Goal: Task Accomplishment & Management: Use online tool/utility

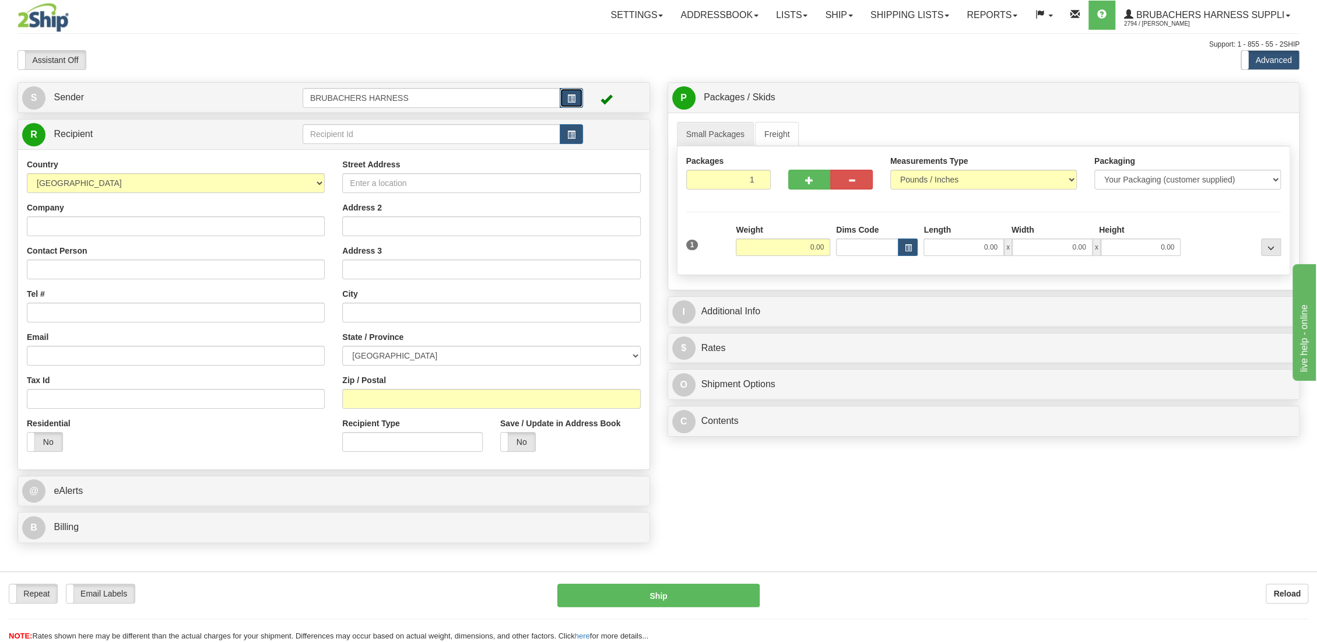
click at [576, 96] on button "button" at bounding box center [571, 98] width 23 height 20
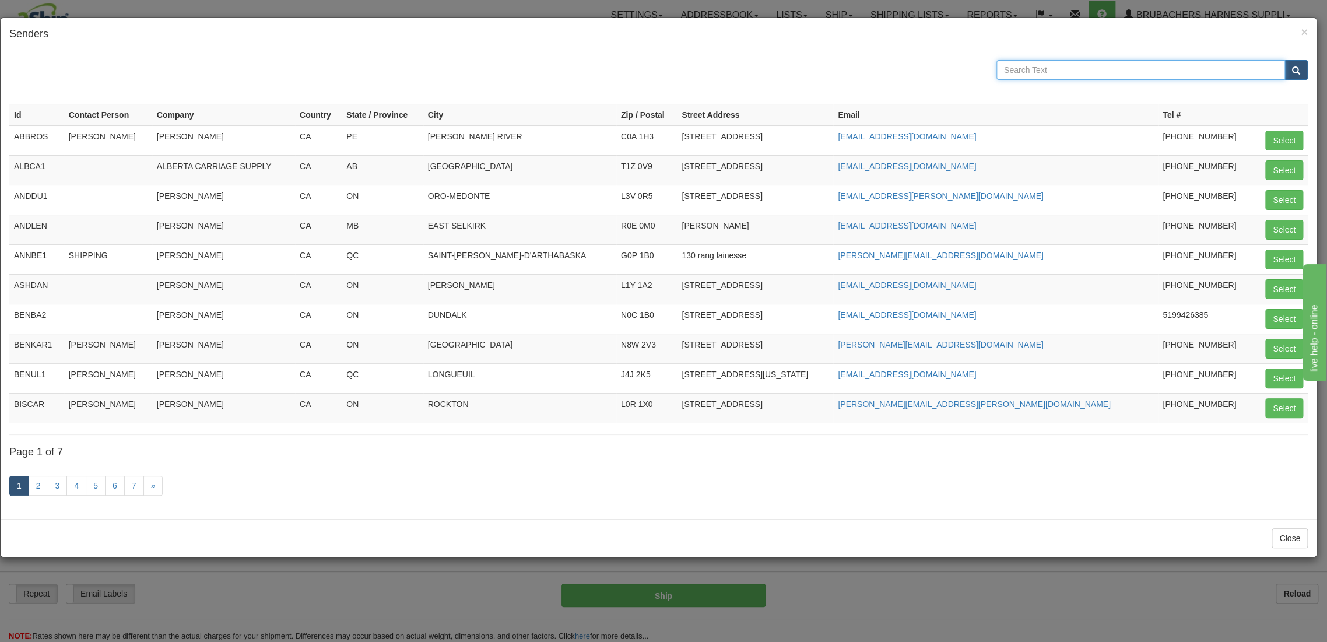
click at [1043, 68] on input "text" at bounding box center [1141, 70] width 289 height 20
type input "[PERSON_NAME]"
click at [1299, 76] on button "submit" at bounding box center [1296, 70] width 23 height 20
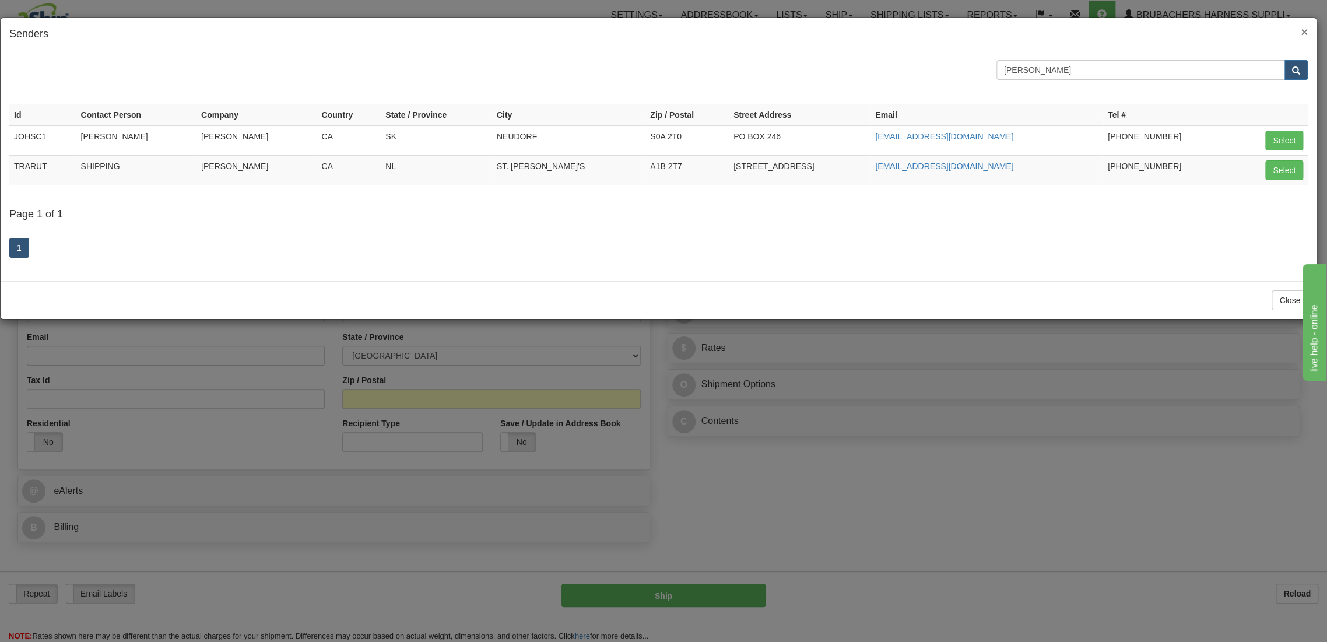
click at [1305, 27] on span "×" at bounding box center [1304, 31] width 7 height 13
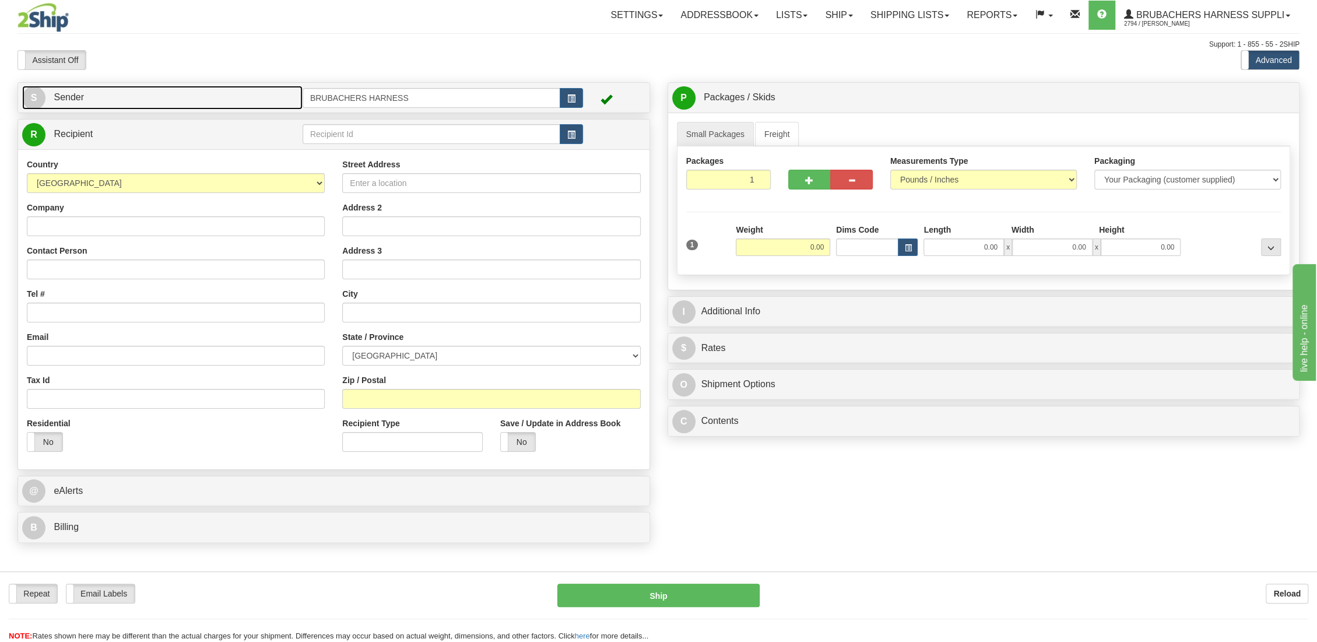
click at [76, 95] on span "Sender" at bounding box center [69, 97] width 30 height 10
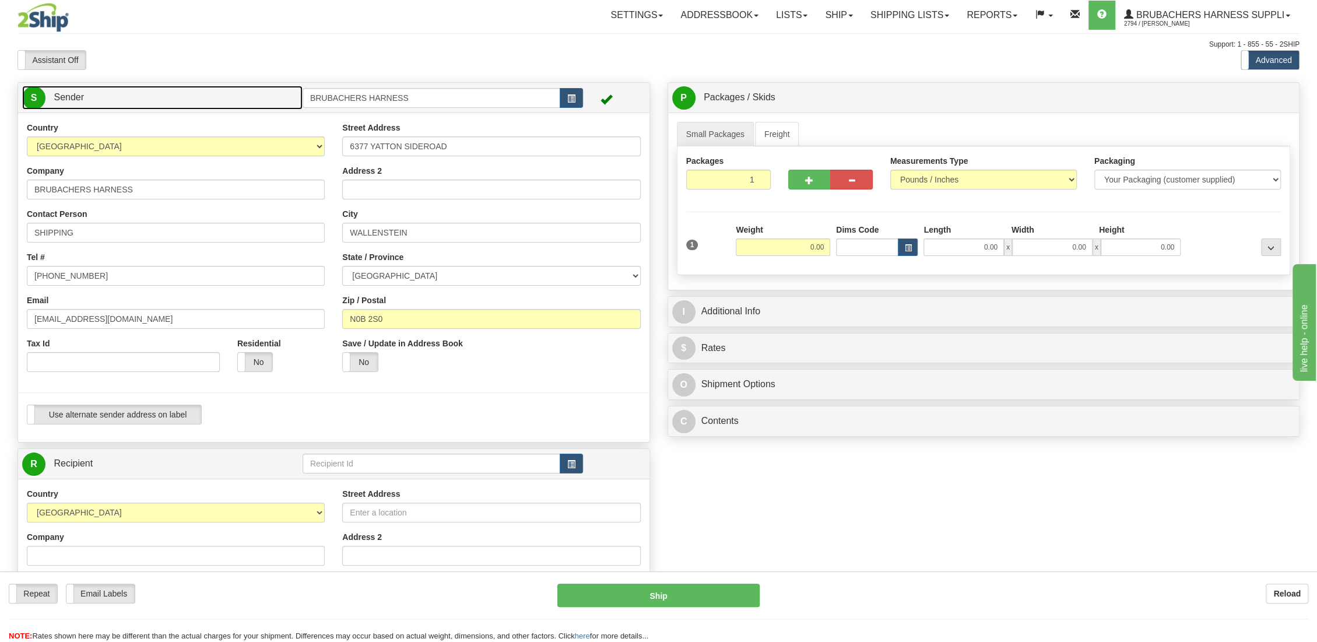
type input "WALLENSTEIN"
type input "[PERSON_NAME]"
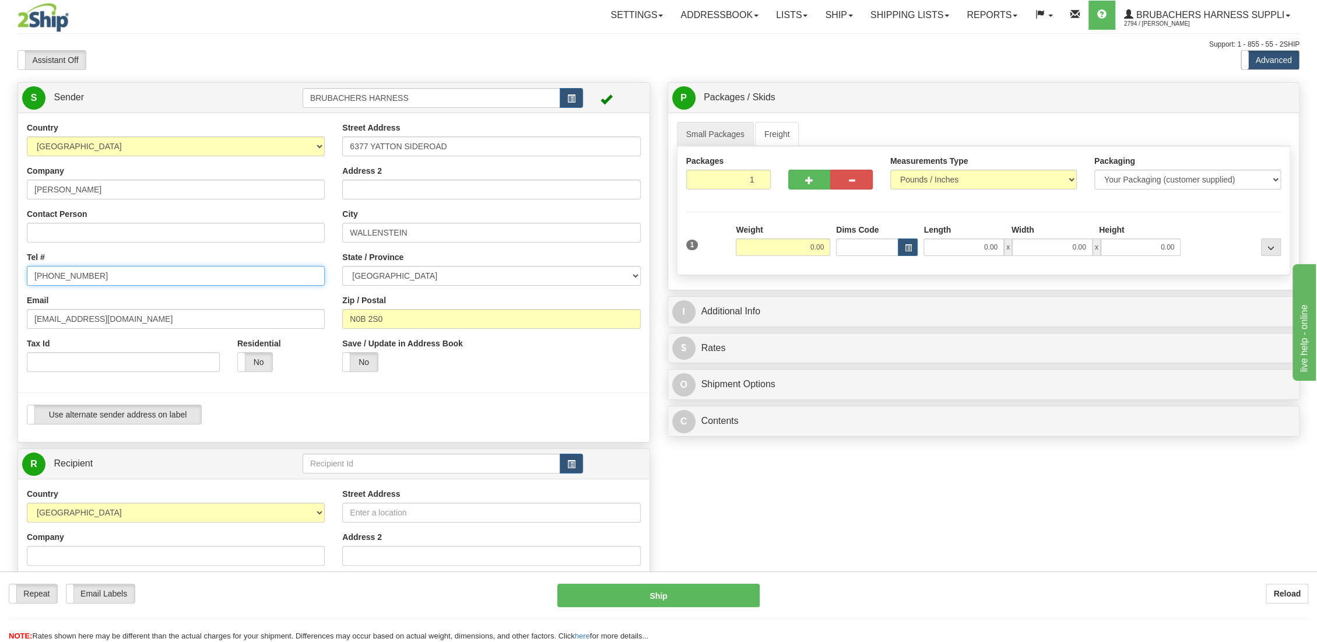
type input "[PHONE_NUMBER]"
paste input "[EMAIL_ADDRESS][DOMAIN_NAME]"
type input "[EMAIL_ADDRESS][DOMAIN_NAME]"
click at [484, 146] on input "6377 YATTON SIDEROAD" at bounding box center [491, 146] width 298 height 20
drag, startPoint x: 484, startPoint y: 146, endPoint x: 235, endPoint y: 161, distance: 249.4
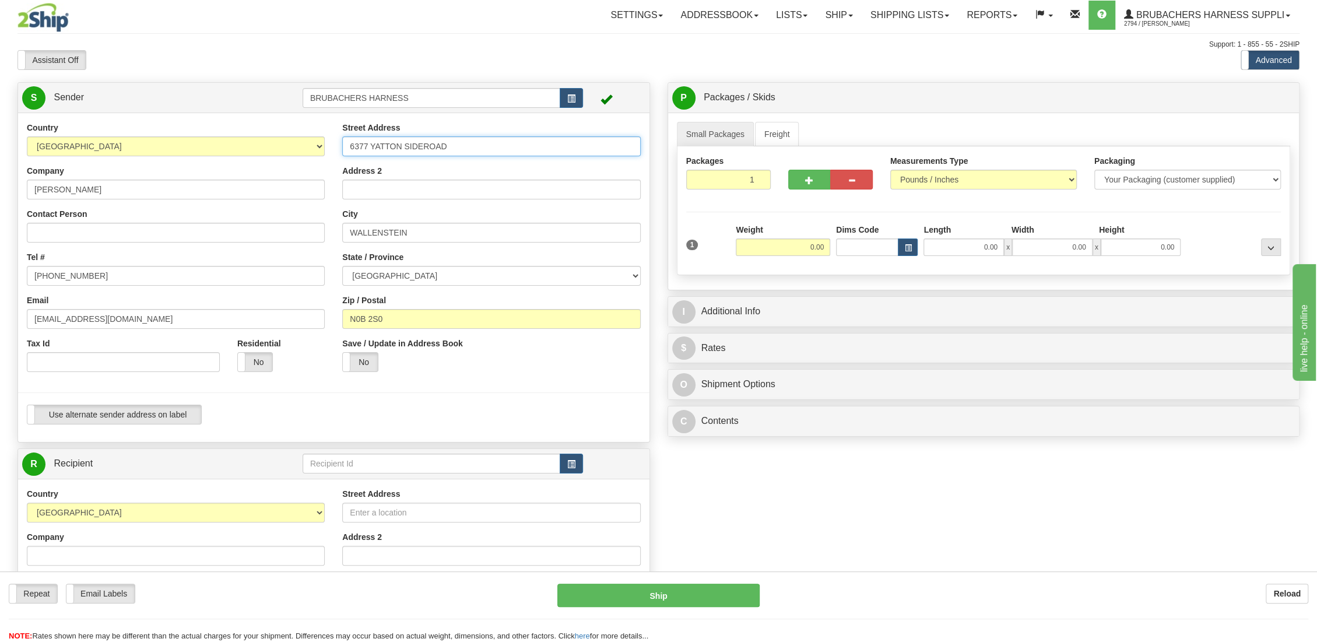
click at [235, 161] on div "Country [GEOGRAPHIC_DATA] [GEOGRAPHIC_DATA] [GEOGRAPHIC_DATA] [GEOGRAPHIC_DATA]…" at bounding box center [334, 277] width 632 height 311
type input "[STREET_ADDRESS]"
type input "St [PERSON_NAME]"
type input "n"
type input "N5P 3S8"
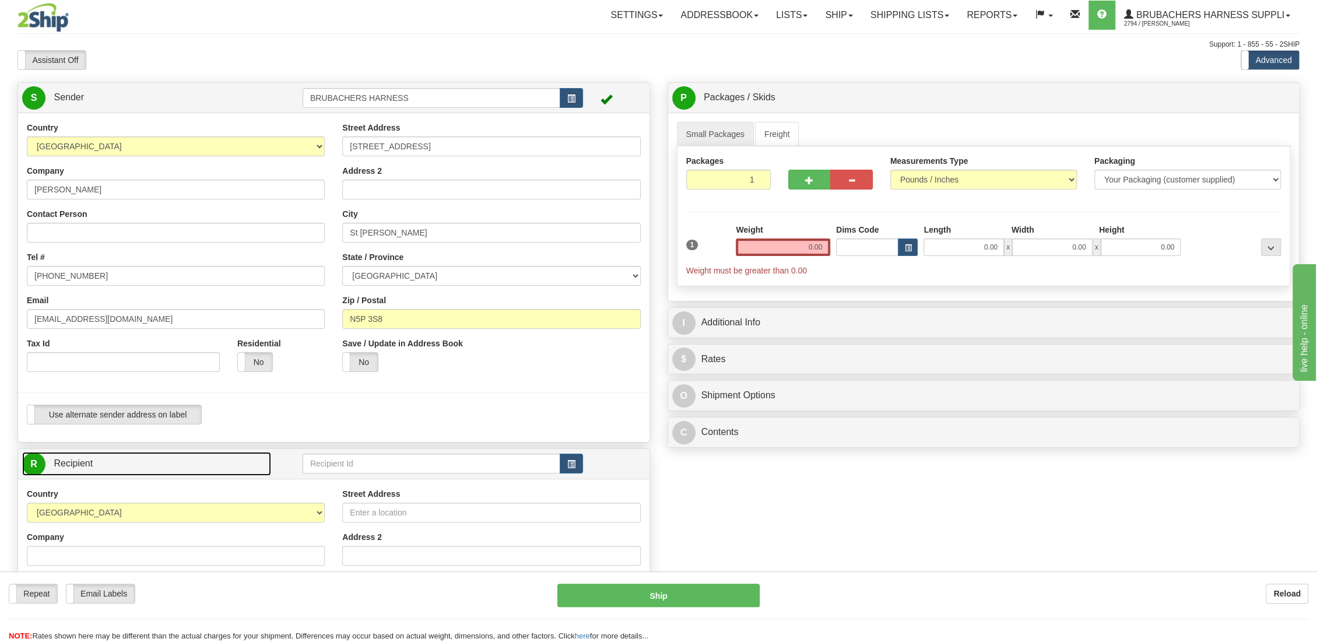
type input "ST [PERSON_NAME]"
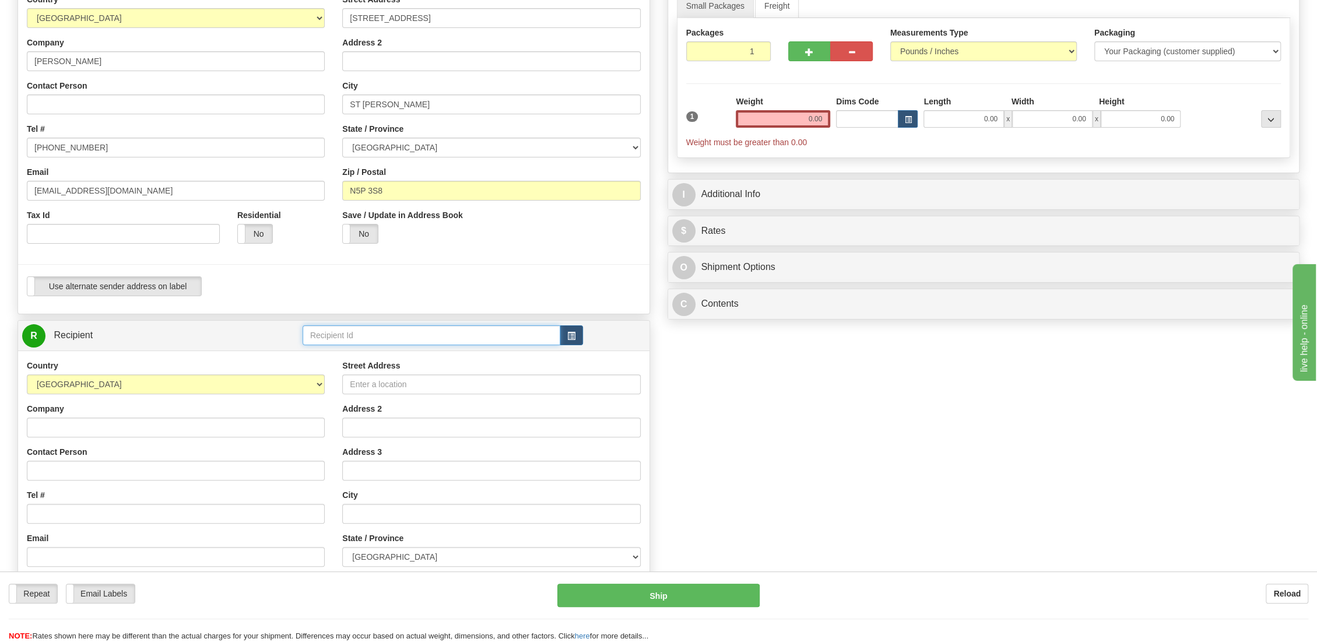
scroll to position [129, 0]
click at [386, 348] on div "BRUBACHERS HARNESS" at bounding box center [429, 352] width 246 height 13
type input "BRUBACHERS HARNESS"
type input "0.00"
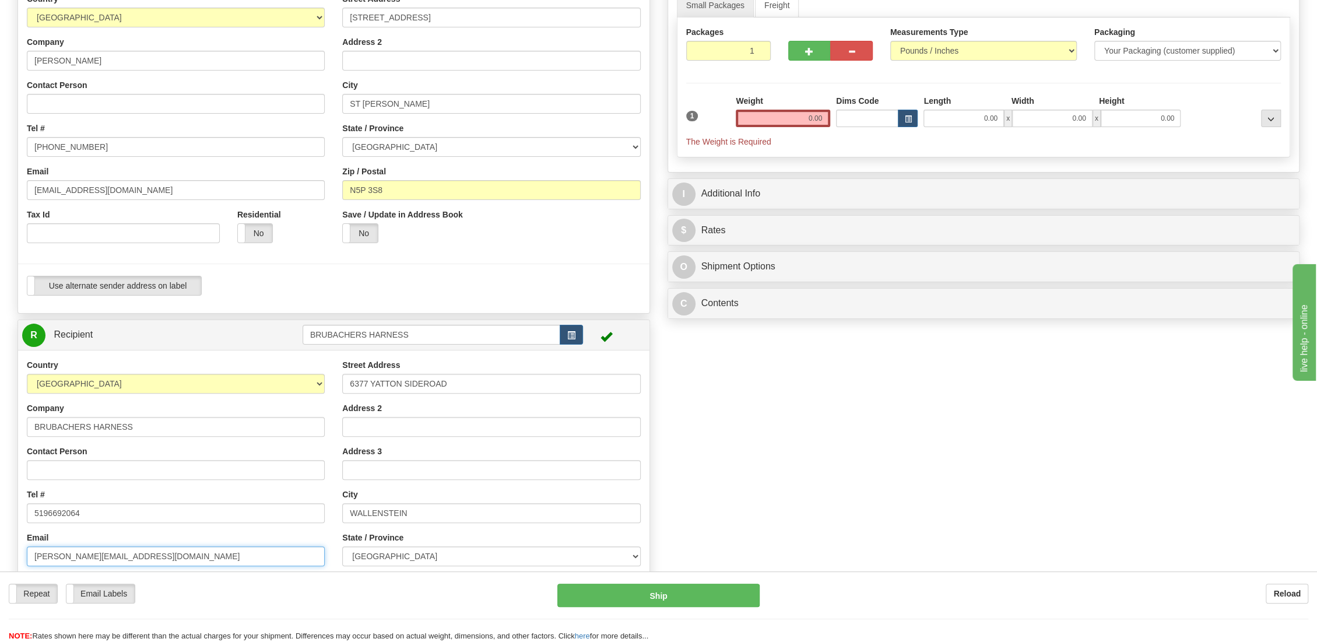
drag, startPoint x: 48, startPoint y: 554, endPoint x: 14, endPoint y: 554, distance: 33.8
click at [14, 554] on div "S Sender BRUBACHERS HARNESS" at bounding box center [334, 351] width 650 height 796
type input "[PERSON_NAME][EMAIL_ADDRESS][DOMAIN_NAME]"
click at [117, 591] on label "Email Labels" at bounding box center [100, 593] width 68 height 19
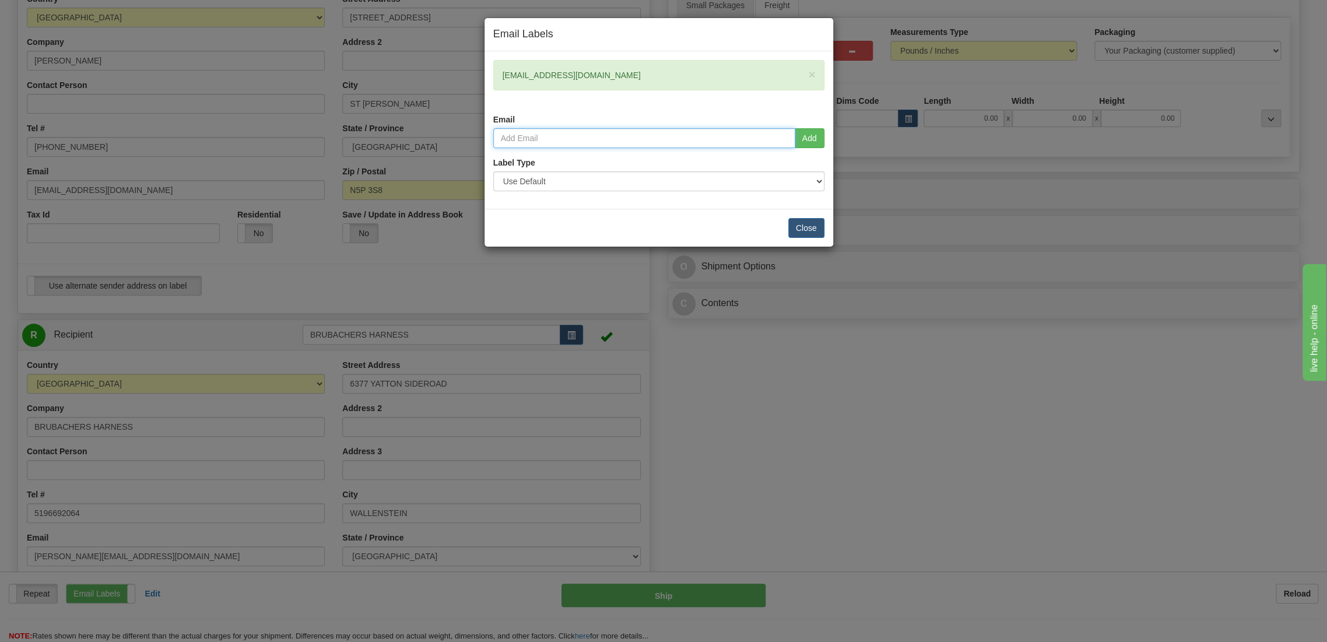
click at [611, 141] on input "email" at bounding box center [644, 138] width 302 height 20
type input "[PERSON_NAME][EMAIL_ADDRESS][DOMAIN_NAME]"
click at [592, 174] on select "Use Default Laser (8 ½” x 11”) Thermal (4” x 6”) Packing Slip (8 ½” x 11”)" at bounding box center [658, 181] width 331 height 20
select select "2"
click at [493, 171] on select "Use Default Laser (8 ½” x 11”) Thermal (4” x 6”) Packing Slip (8 ½” x 11”)" at bounding box center [658, 181] width 331 height 20
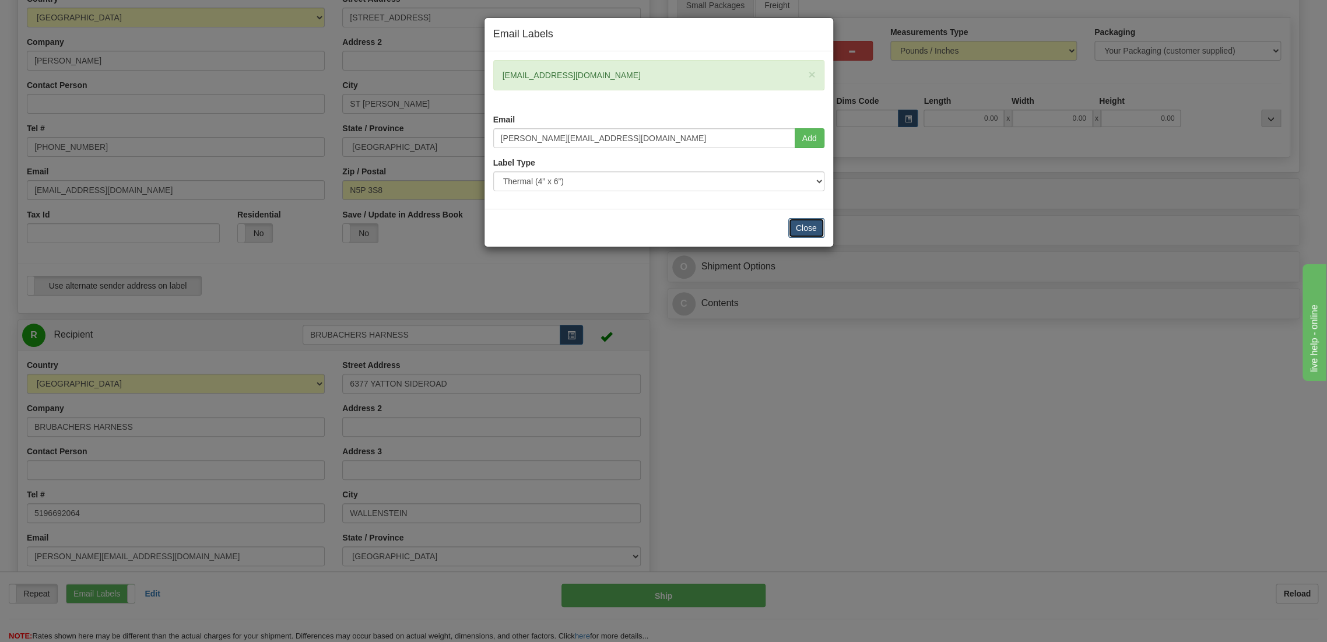
click at [802, 220] on button "Close" at bounding box center [806, 228] width 36 height 20
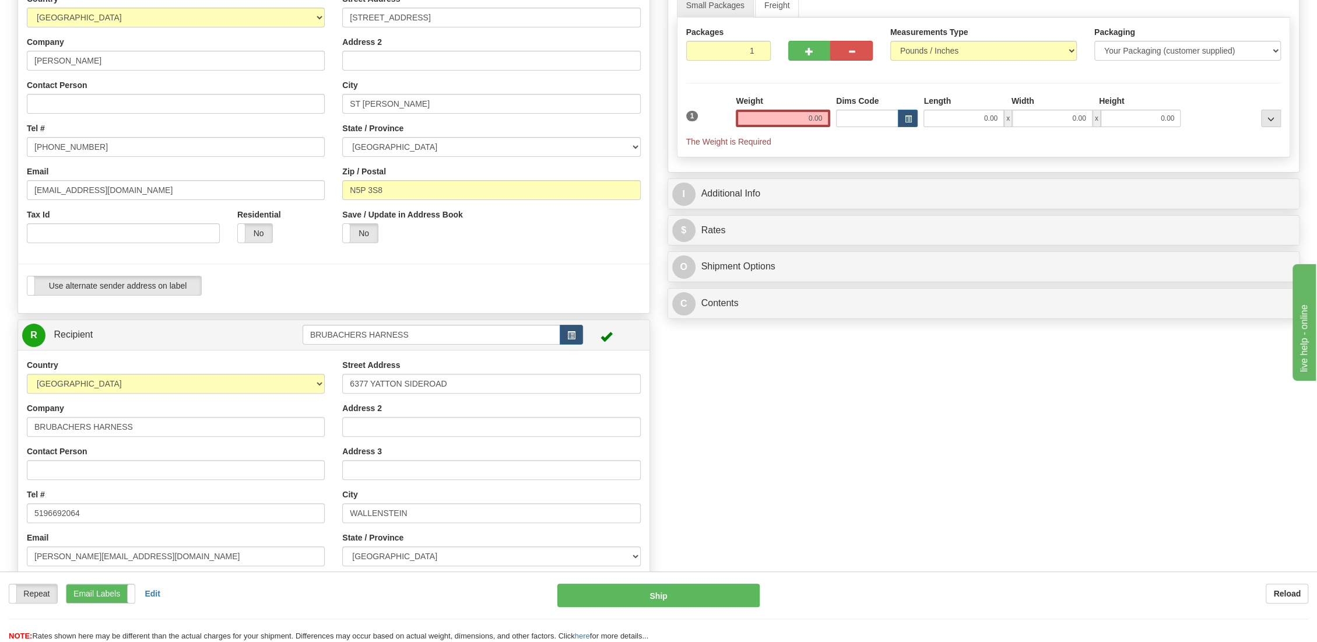
scroll to position [0, 0]
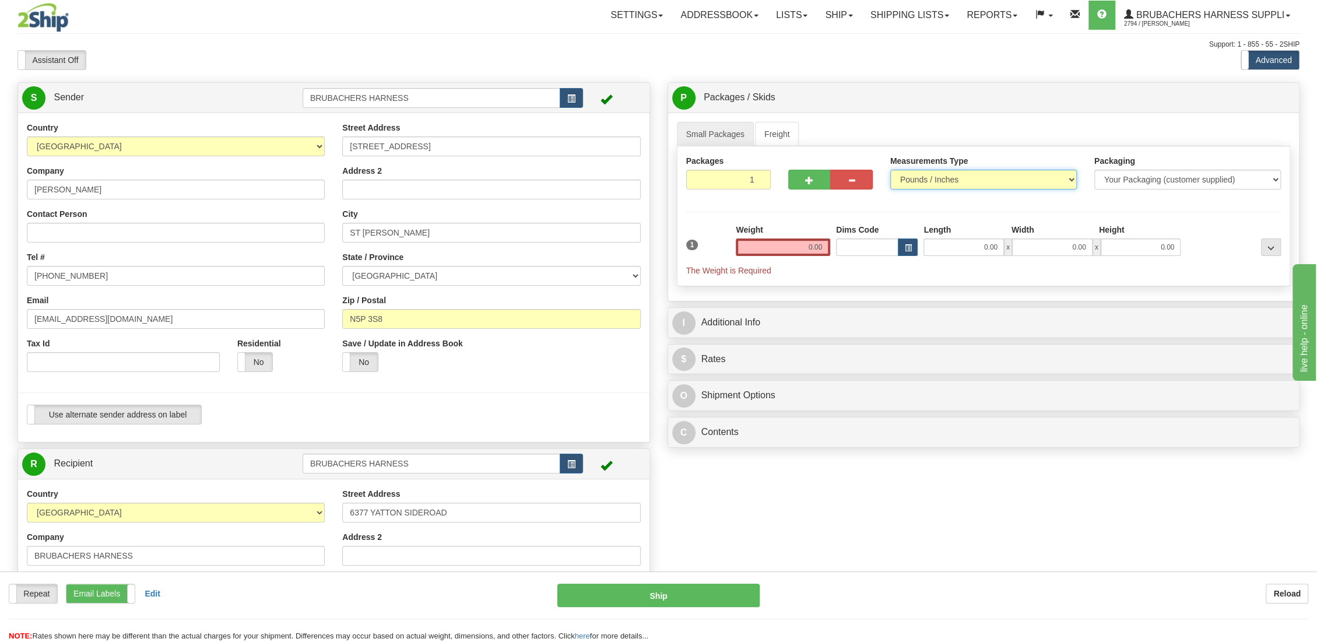
click at [1007, 176] on select "Pounds / Inches Kilograms / Centimeters" at bounding box center [984, 180] width 187 height 20
select select "1"
click at [891, 170] on select "Pounds / Inches Kilograms / Centimeters" at bounding box center [984, 180] width 187 height 20
click at [788, 248] on input "0.00" at bounding box center [783, 247] width 94 height 17
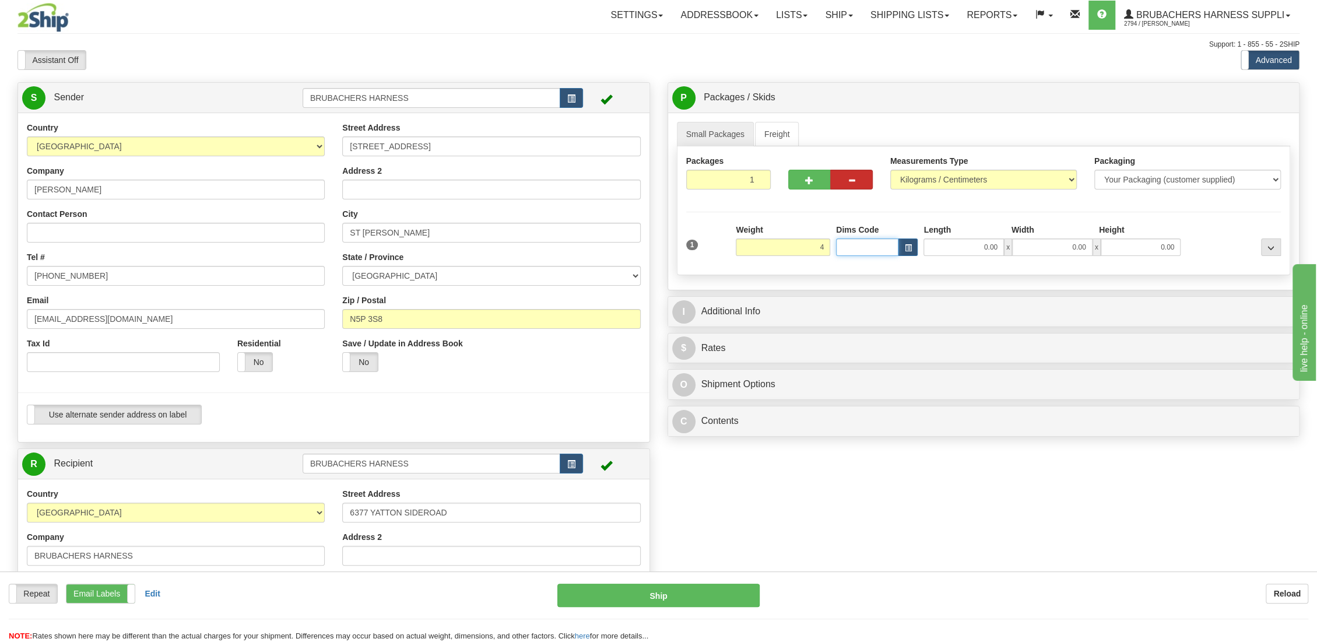
type input "4.00"
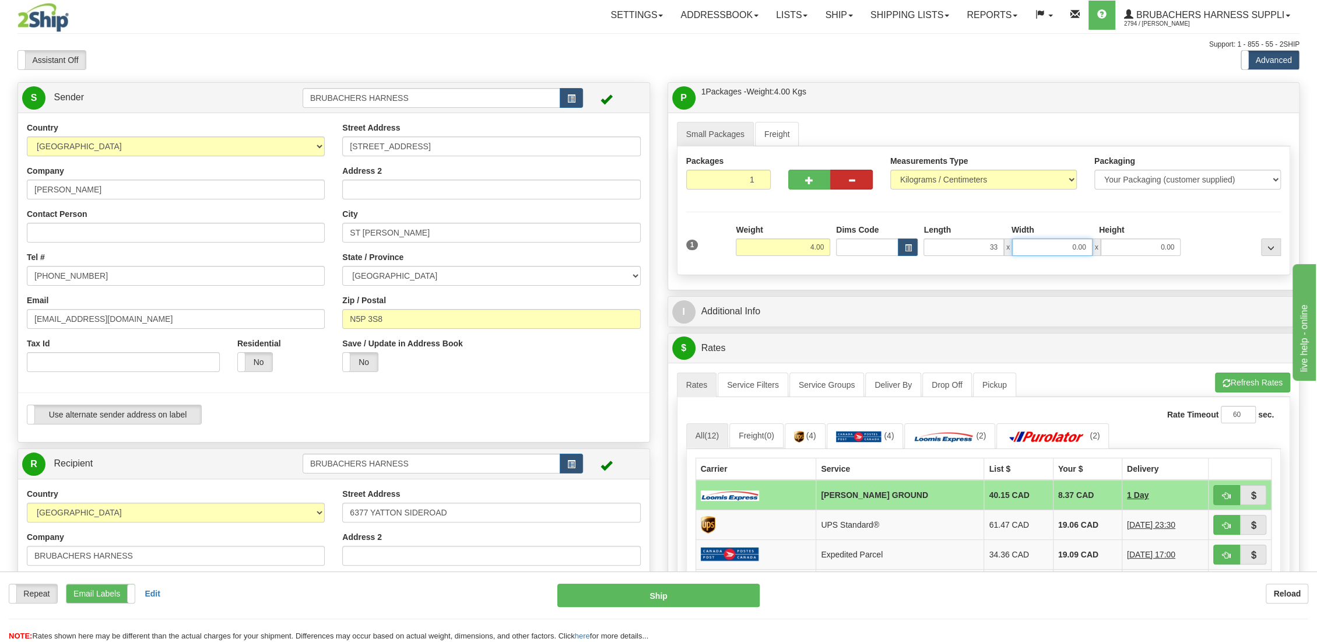
type input "33.00"
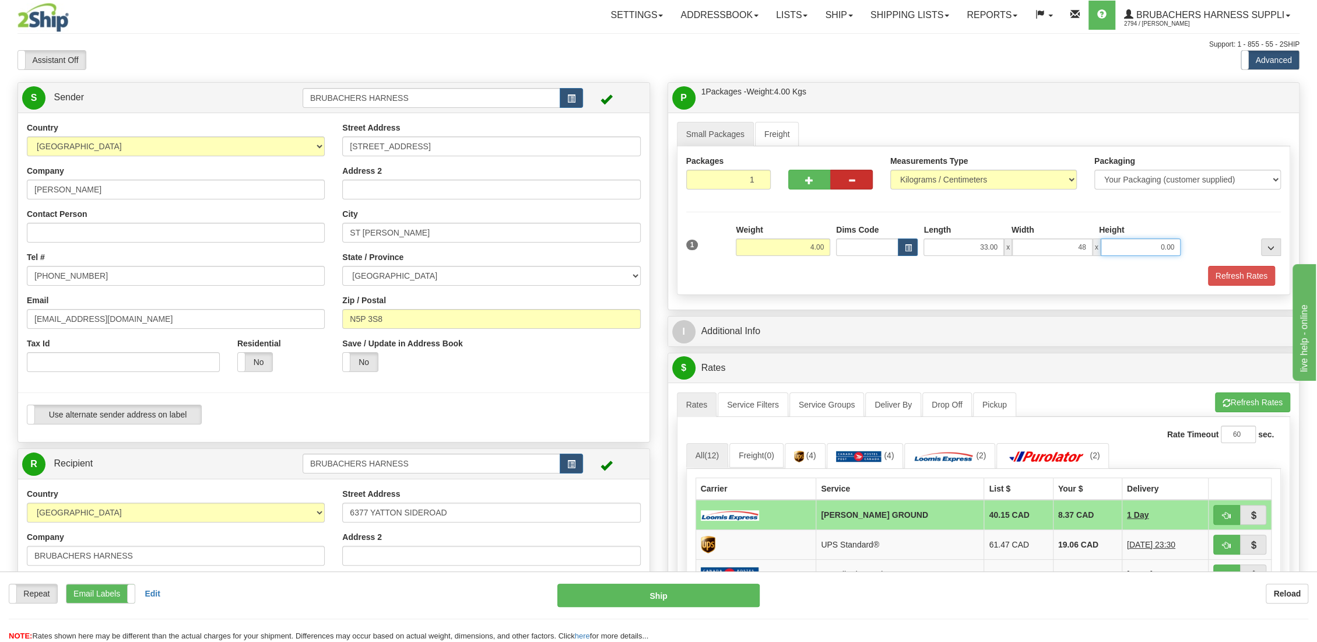
type input "48.00"
type input "25.00"
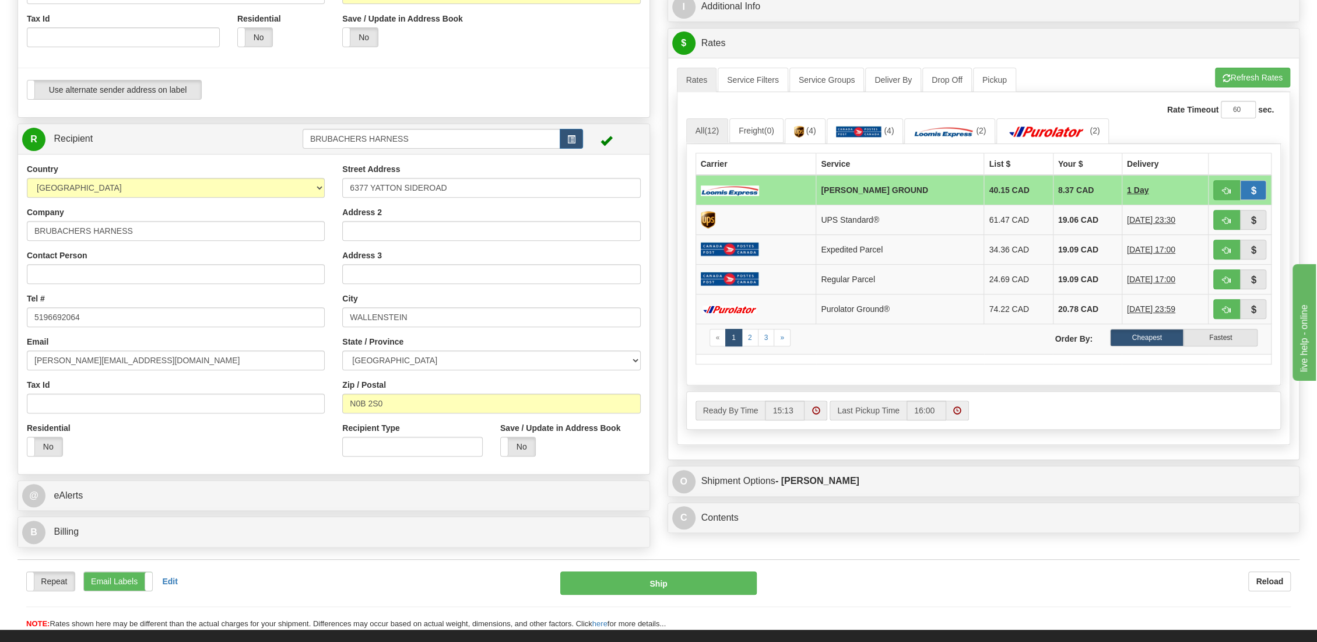
scroll to position [324, 0]
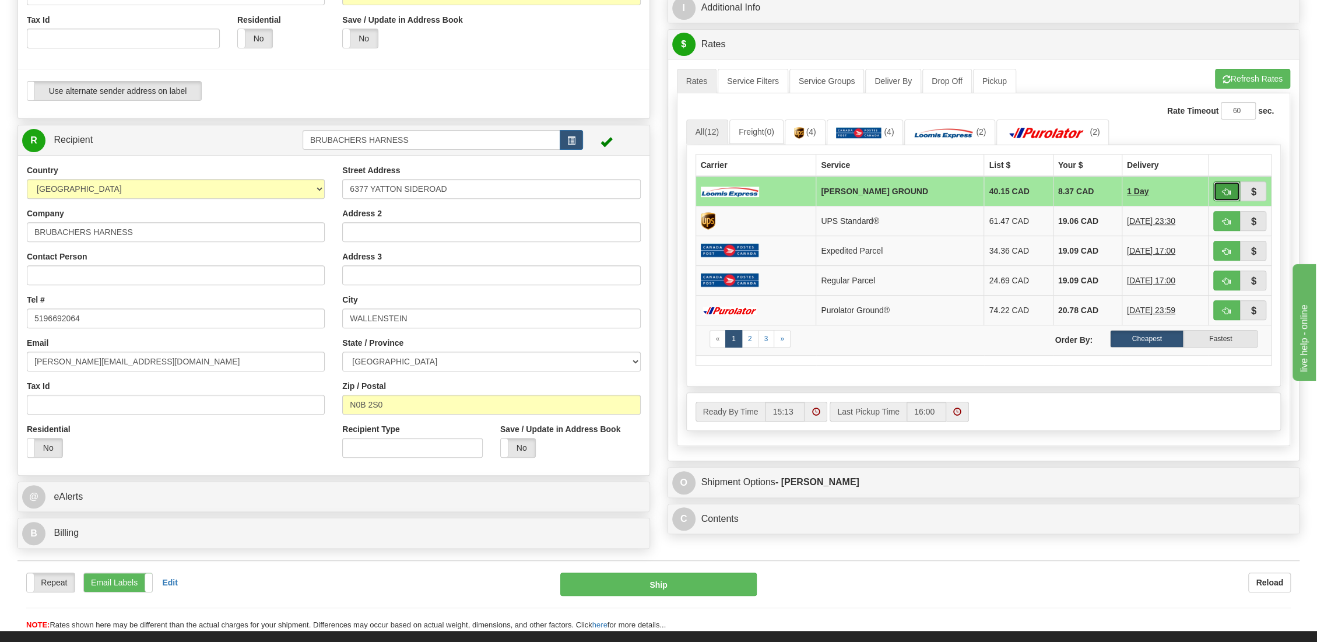
click at [1229, 188] on span "button" at bounding box center [1227, 192] width 8 height 8
type input "DD"
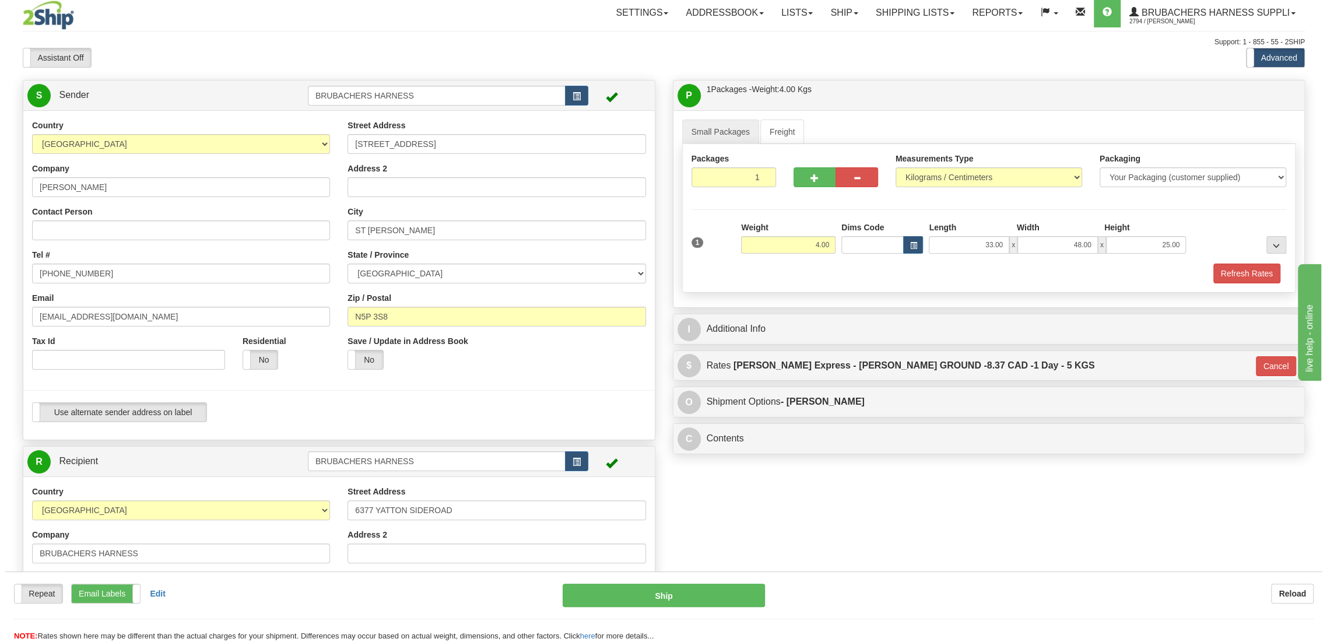
scroll to position [0, 0]
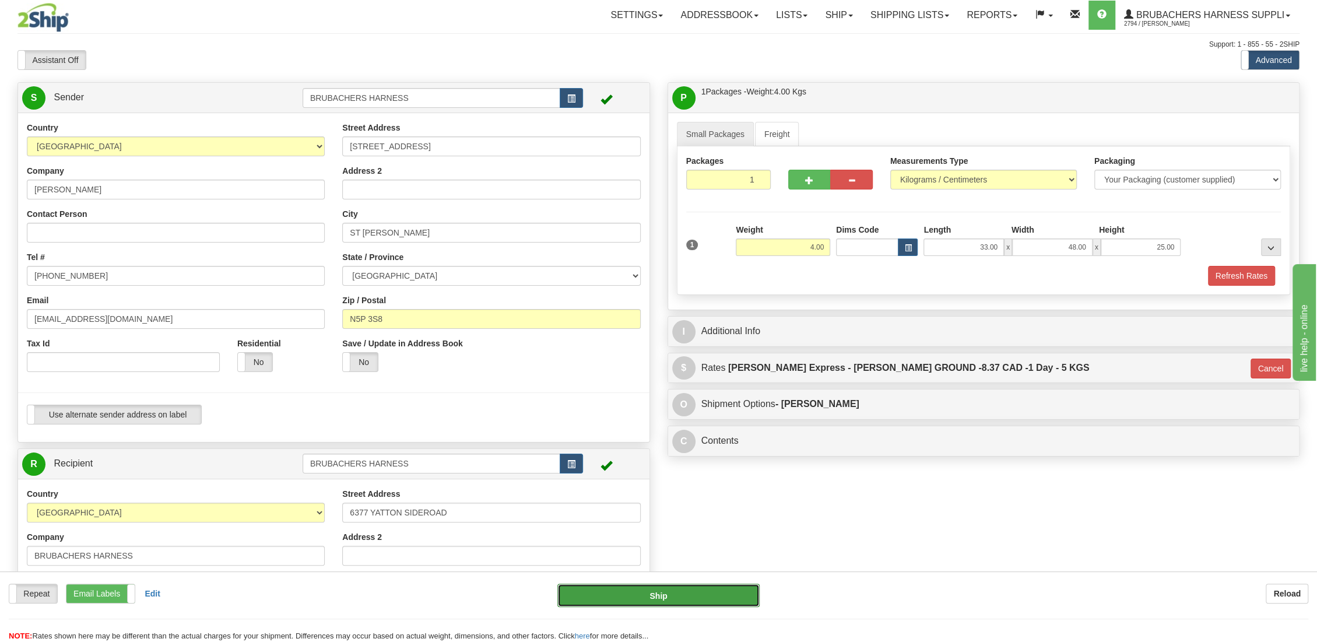
click at [654, 599] on button "Ship" at bounding box center [659, 595] width 202 height 23
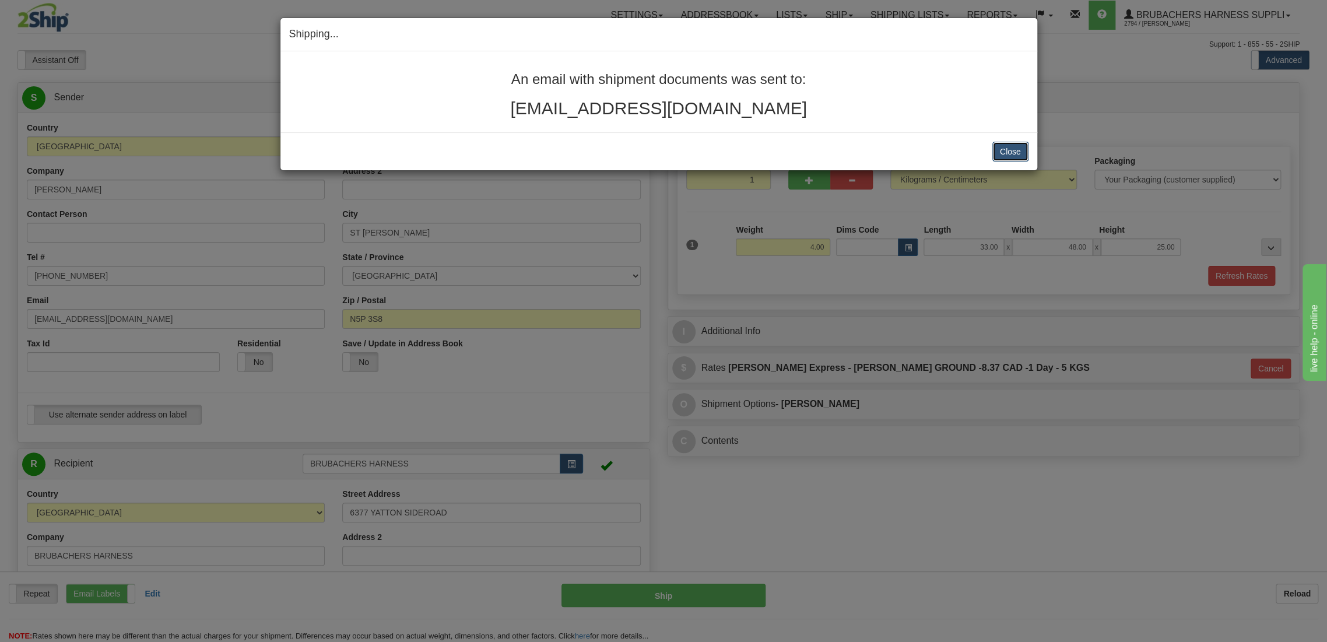
click at [1014, 155] on button "Close" at bounding box center [1011, 152] width 36 height 20
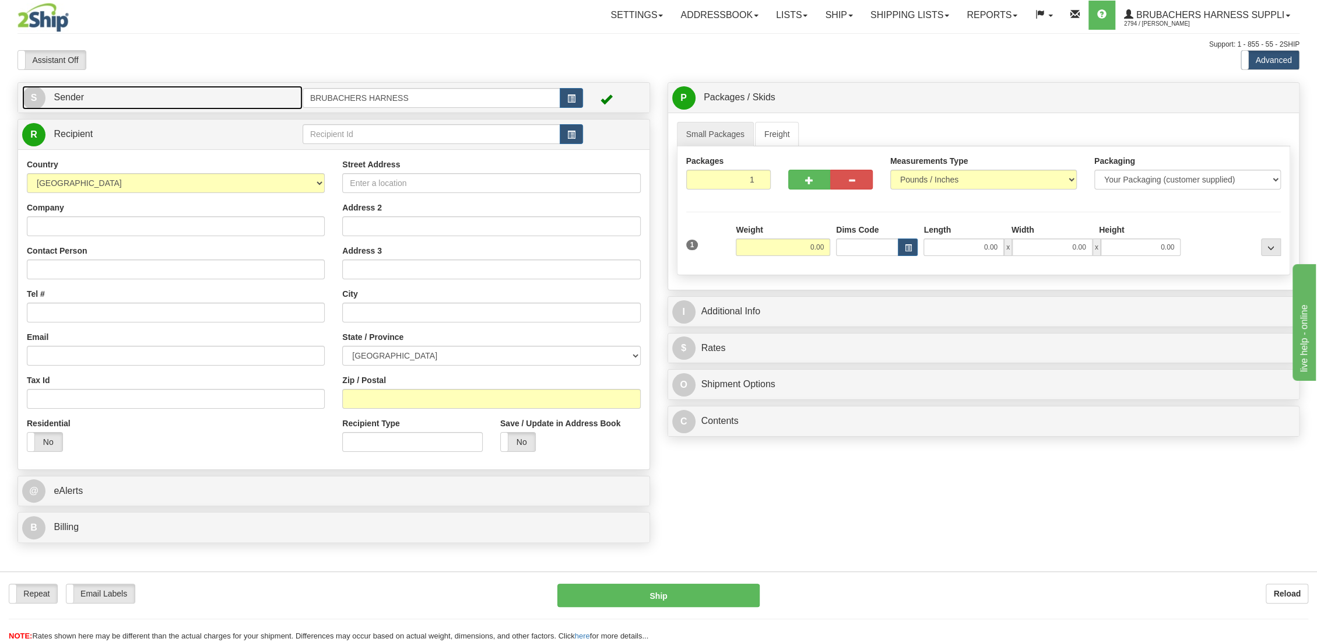
click at [76, 94] on span "Sender" at bounding box center [69, 97] width 30 height 10
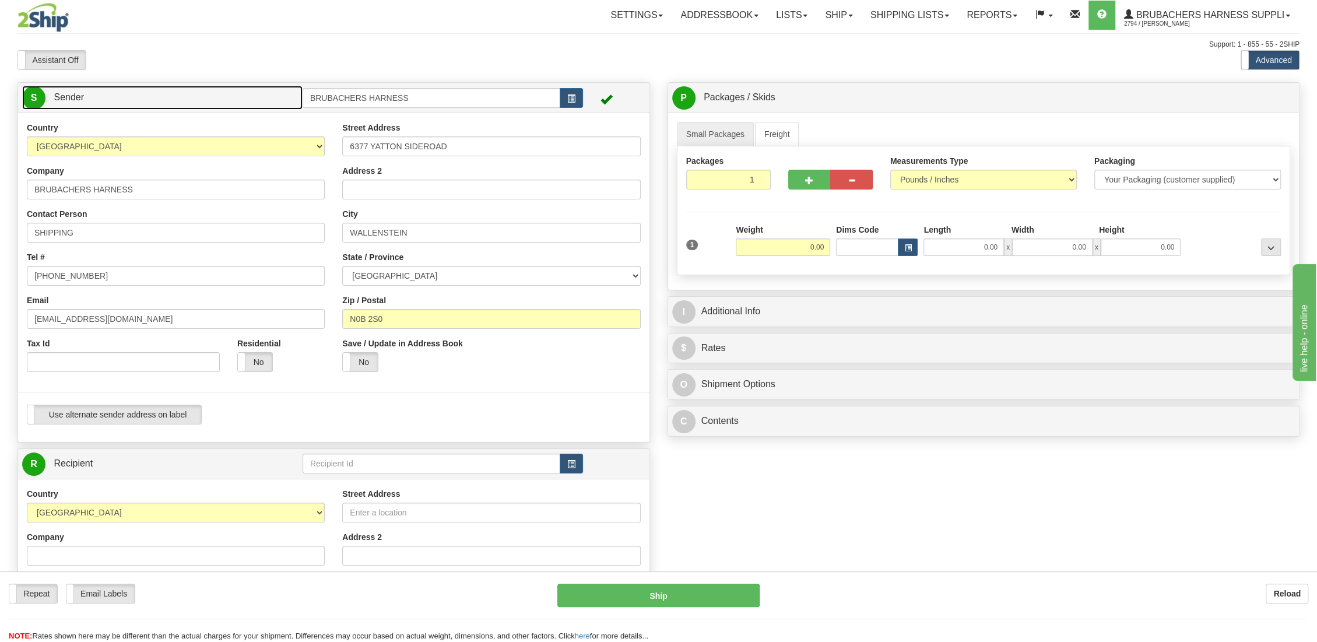
type input "WALLENSTEIN"
click at [121, 409] on label "Use alternate sender address on label" at bounding box center [114, 414] width 174 height 19
